Goal: Transaction & Acquisition: Purchase product/service

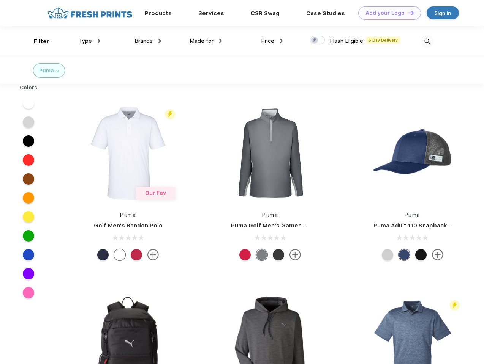
click at [386, 13] on link "Add your Logo Design Tool" at bounding box center [389, 12] width 63 height 13
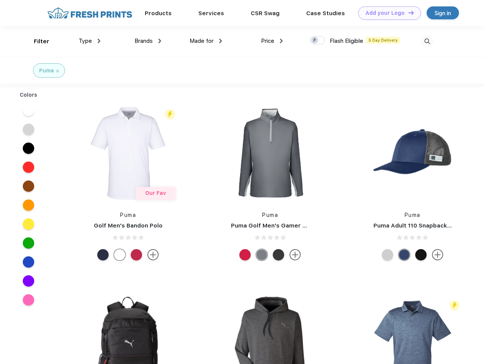
click at [0, 0] on div "Design Tool" at bounding box center [0, 0] width 0 height 0
click at [407, 13] on link "Add your Logo Design Tool" at bounding box center [389, 12] width 63 height 13
click at [36, 41] on div "Filter" at bounding box center [42, 41] width 16 height 9
click at [90, 41] on span "Type" at bounding box center [85, 41] width 13 height 7
click at [148, 41] on span "Brands" at bounding box center [143, 41] width 18 height 7
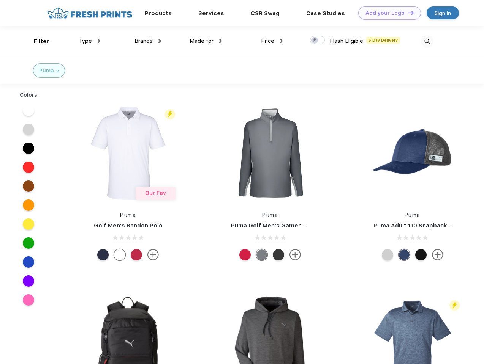
click at [206, 41] on span "Made for" at bounding box center [201, 41] width 24 height 7
click at [272, 41] on span "Price" at bounding box center [267, 41] width 13 height 7
click at [317, 41] on div at bounding box center [317, 40] width 15 height 8
click at [315, 41] on input "checkbox" at bounding box center [312, 38] width 5 height 5
click at [427, 41] on img at bounding box center [427, 41] width 13 height 13
